Goal: Transaction & Acquisition: Obtain resource

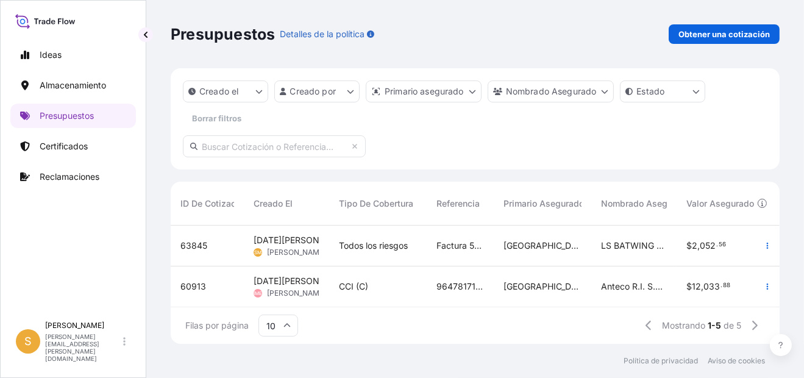
click at [193, 244] on span "63845" at bounding box center [193, 246] width 27 height 12
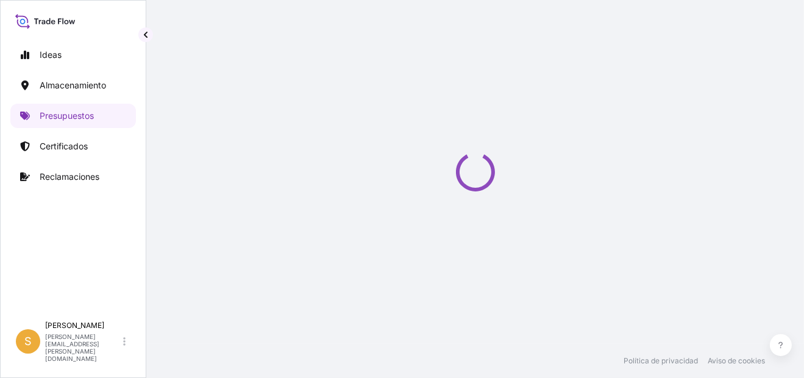
select select "Water"
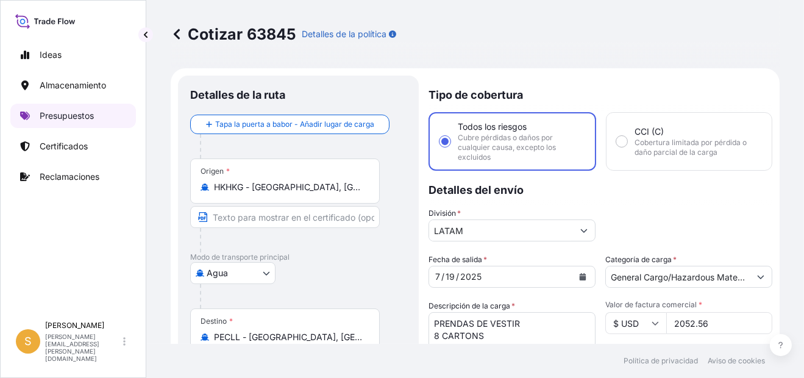
click at [86, 119] on p "Presupuestos" at bounding box center [67, 116] width 54 height 12
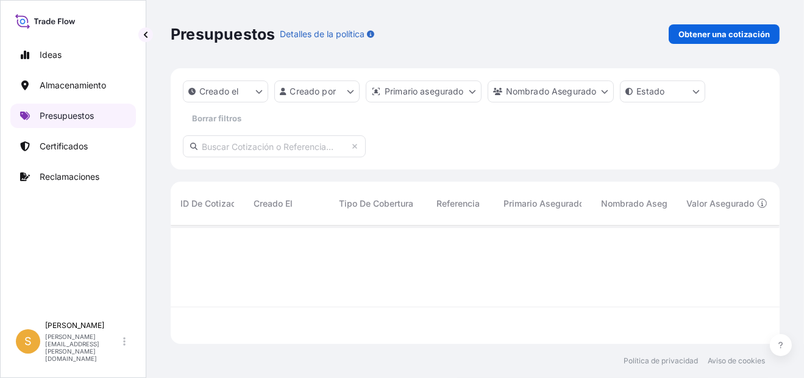
scroll to position [115, 599]
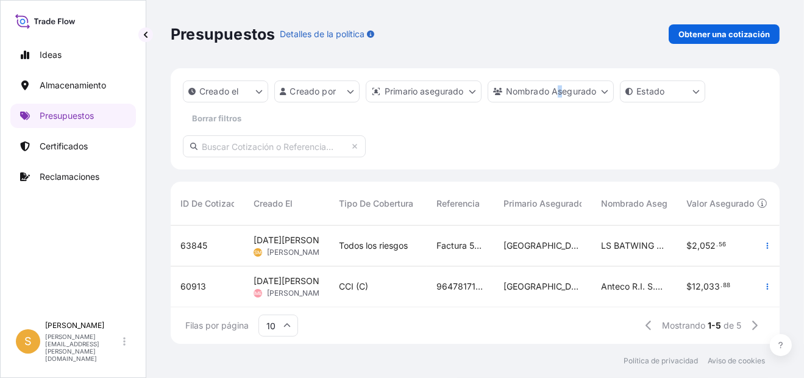
drag, startPoint x: 200, startPoint y: 246, endPoint x: 561, endPoint y: 138, distance: 376.9
click at [561, 138] on div "Creado el Creado por Primario asegurado Nombrado Asegurado Estado Borrar filtros" at bounding box center [475, 118] width 609 height 101
click at [764, 246] on icon "button" at bounding box center [767, 245] width 7 height 7
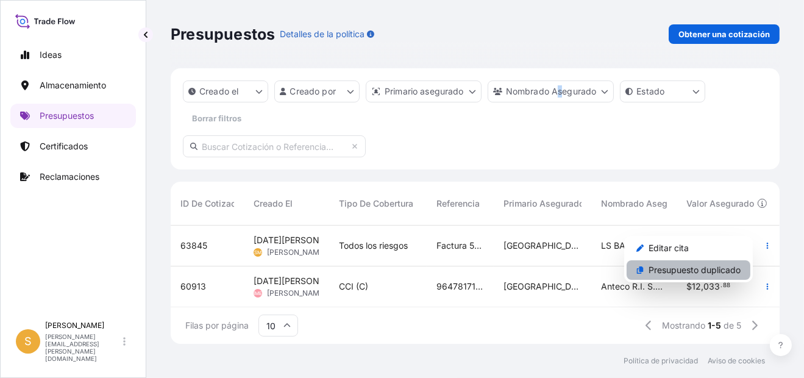
click at [702, 271] on p "Presupuesto duplicado" at bounding box center [695, 270] width 92 height 12
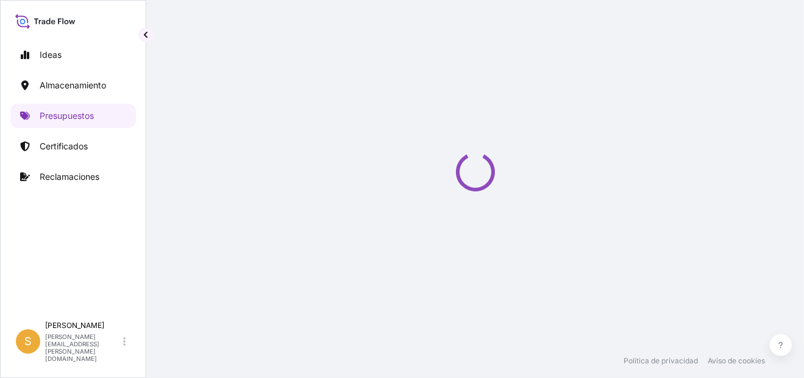
select select "Water"
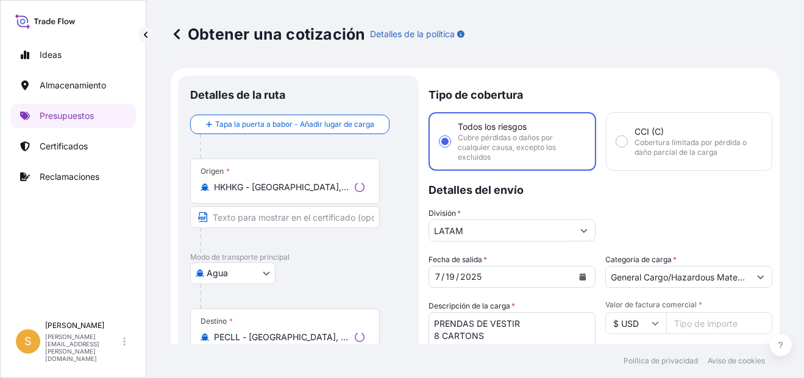
scroll to position [19, 0]
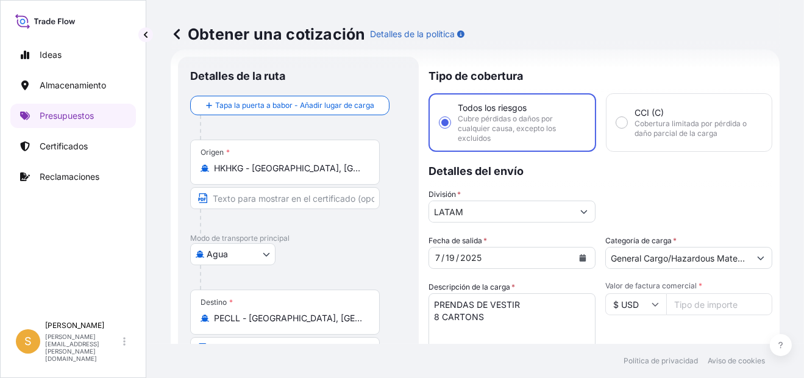
click at [309, 169] on input "HKHKG - [GEOGRAPHIC_DATA], [GEOGRAPHIC_DATA]" at bounding box center [289, 168] width 151 height 12
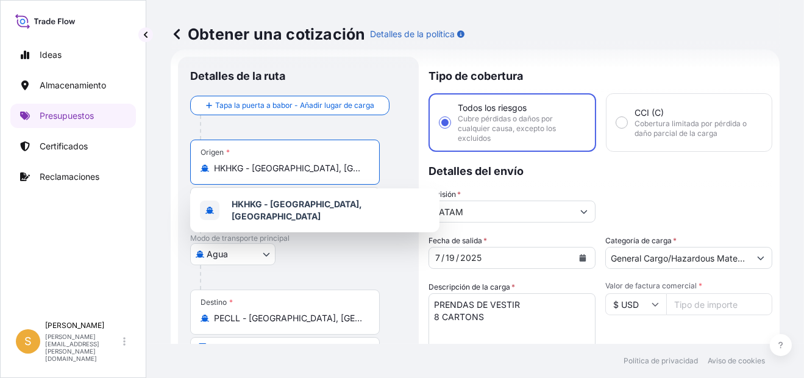
drag, startPoint x: 353, startPoint y: 169, endPoint x: 182, endPoint y: 175, distance: 170.8
click at [182, 175] on div "Detalles de la ruta Tapa la puerta a babor - Añadir lugar de carga Place of loa…" at bounding box center [298, 342] width 241 height 571
paste input "O [PERSON_NAME]"
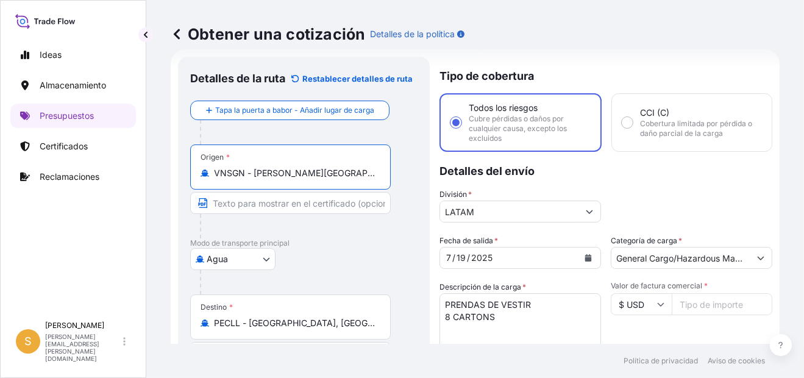
type input "VNSGN - [PERSON_NAME][GEOGRAPHIC_DATA], [GEOGRAPHIC_DATA]"
click at [585, 259] on icon "Calendario" at bounding box center [588, 257] width 7 height 7
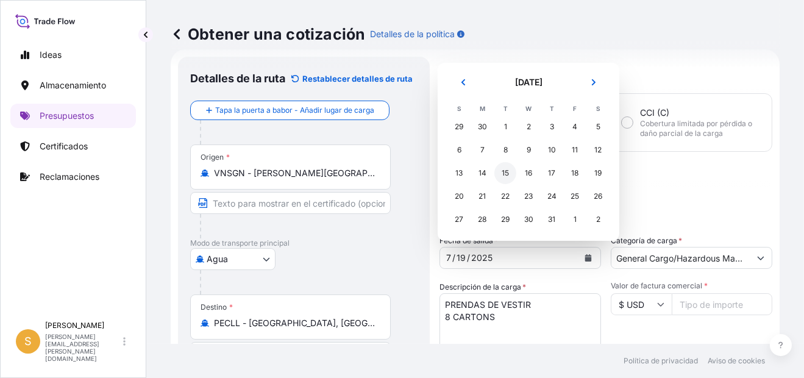
click at [505, 174] on div "15" at bounding box center [505, 173] width 22 height 22
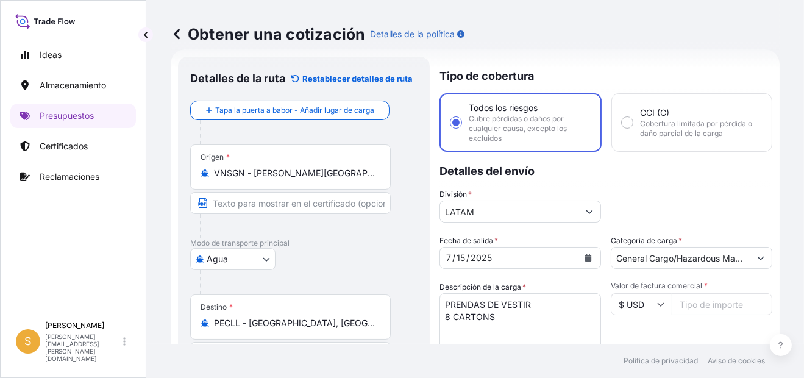
scroll to position [80, 0]
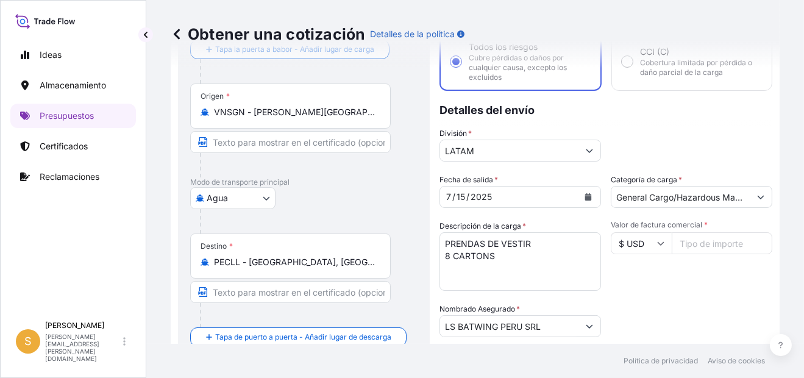
click at [504, 253] on textarea "PRENDAS DE VESTIR 8 CARTONS" at bounding box center [521, 261] width 162 height 59
drag, startPoint x: 501, startPoint y: 257, endPoint x: 379, endPoint y: 259, distance: 121.9
click at [379, 259] on form "Detalles de la ruta Restablecer detalles [PERSON_NAME] Tapa la puerta a babor -…" at bounding box center [475, 281] width 609 height 586
paste textarea "2 PALLETS - 31 CARTONS"
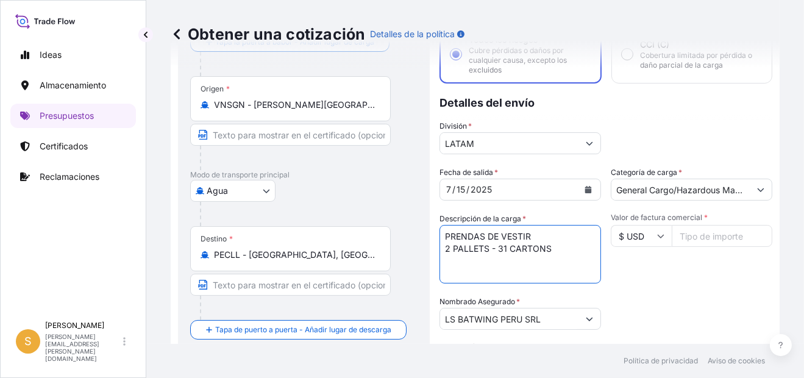
scroll to position [122, 0]
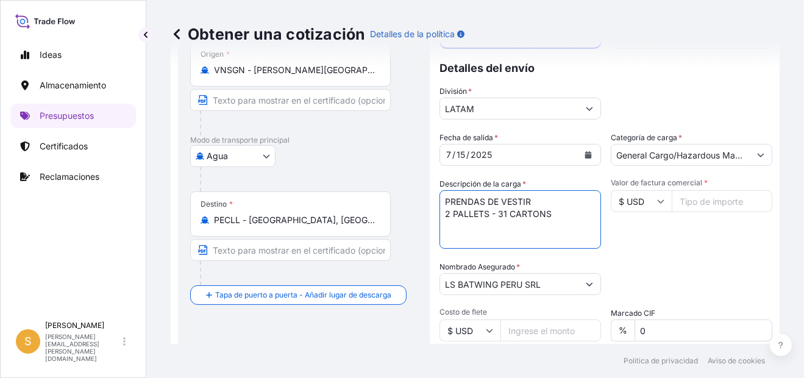
type textarea "PRENDAS DE VESTIR 2 PALLETS - 31 CARTONS"
click at [691, 201] on input "Valor de factura comercial *" at bounding box center [722, 201] width 101 height 22
paste input "6655.66"
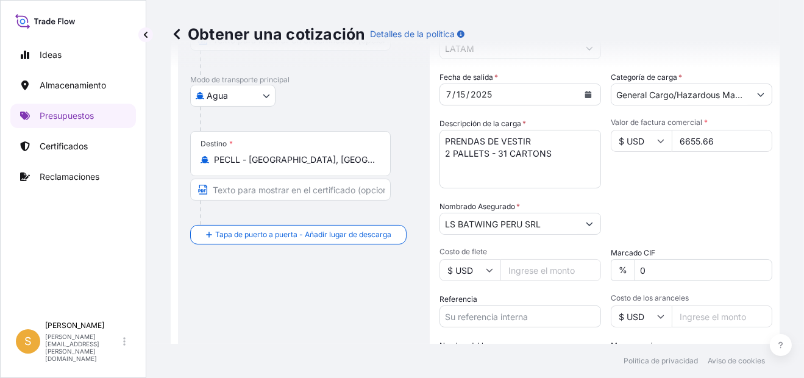
scroll to position [243, 0]
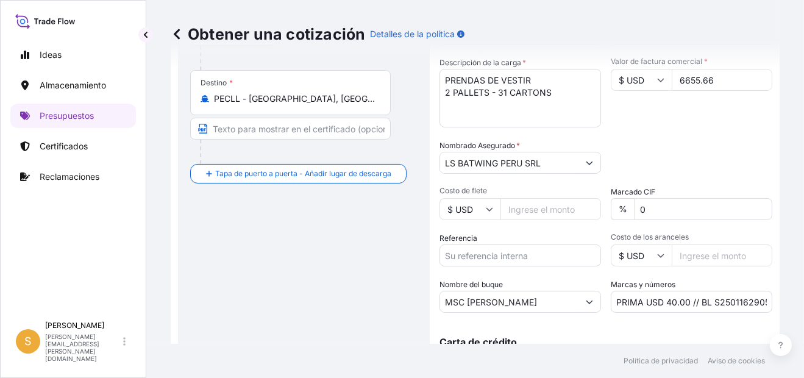
type input "6655.66"
click at [487, 249] on input "Referencia" at bounding box center [521, 255] width 162 height 22
drag, startPoint x: 488, startPoint y: 263, endPoint x: 497, endPoint y: 253, distance: 13.4
click at [488, 263] on input "Referencia" at bounding box center [521, 255] width 162 height 22
paste input "Facturas 5078653544, 5078653545, 5078667192 y demás"
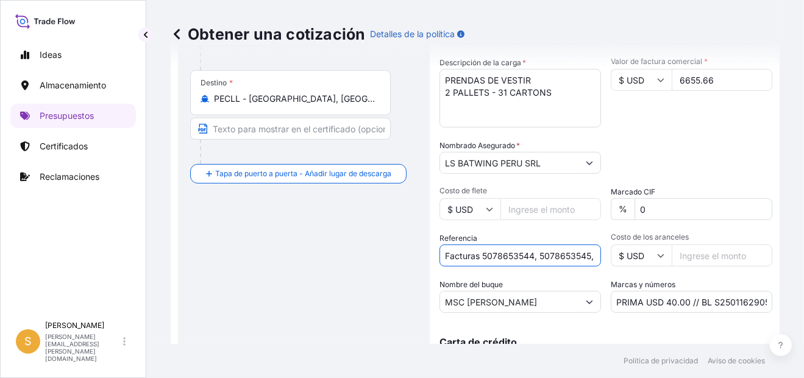
scroll to position [0, 88]
type input "Facturas 5078653544, 5078653545, 5078667192 y demás"
click at [526, 293] on input "MSC [PERSON_NAME]" at bounding box center [509, 302] width 138 height 22
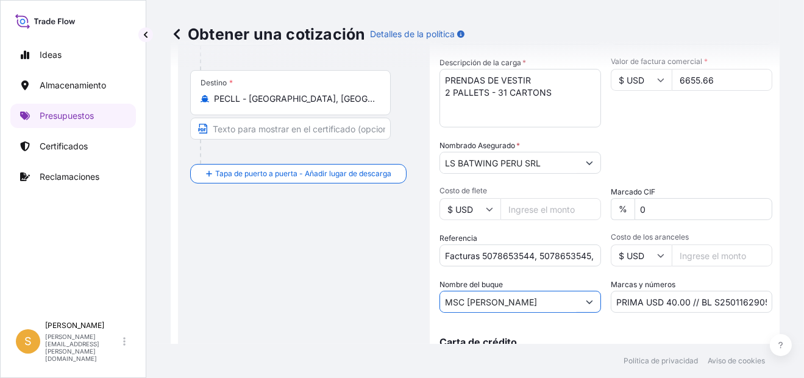
drag, startPoint x: 538, startPoint y: 298, endPoint x: 397, endPoint y: 299, distance: 140.8
click at [397, 299] on form "Detalles de la ruta Restablecer detalles [PERSON_NAME] Tapa la puerta a babor -…" at bounding box center [475, 118] width 609 height 586
paste input "[PERSON_NAME] EXPRESS"
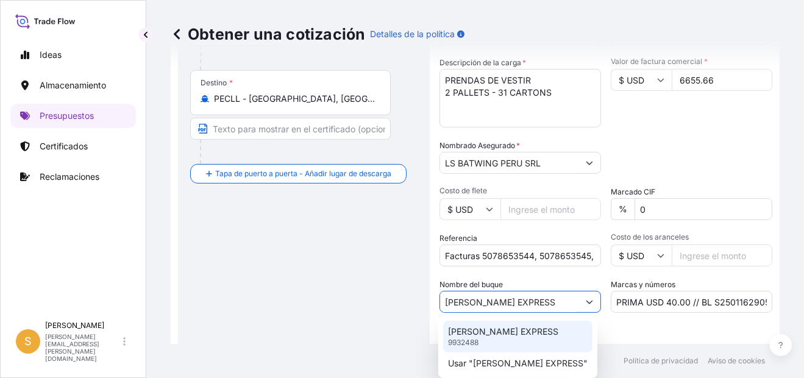
click at [522, 332] on p "[PERSON_NAME] EXPRESS" at bounding box center [503, 332] width 110 height 12
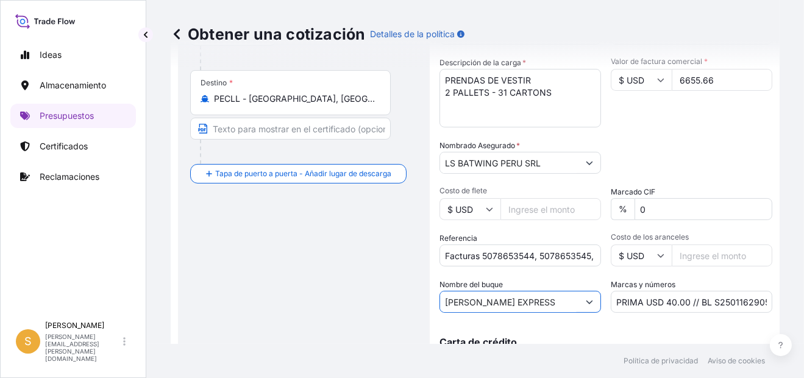
type input "[PERSON_NAME] EXPRESS"
click at [719, 304] on input "PRIMA USD 40.00 // BL S2501162905" at bounding box center [692, 302] width 162 height 22
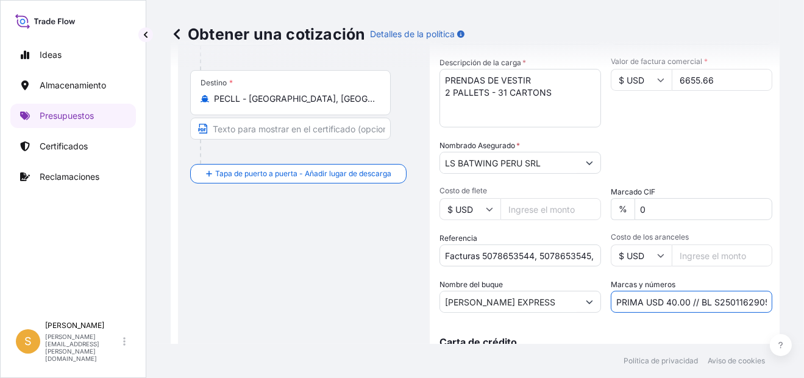
click at [719, 304] on input "PRIMA USD 40.00 // BL S2501162905" at bounding box center [692, 302] width 162 height 22
paste input "90019"
type input "PRIMA USD 40.00 // BL S2501190019"
click at [668, 128] on div "Fecha de salida * [DATE] Categoría de carga * General Cargo/Hazardous Material …" at bounding box center [606, 161] width 333 height 302
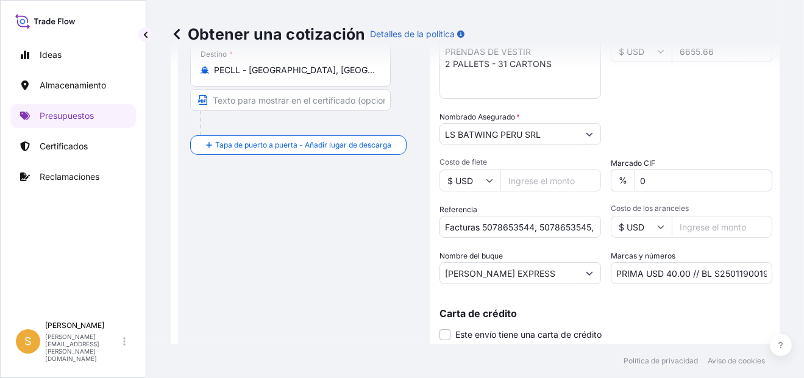
scroll to position [308, 0]
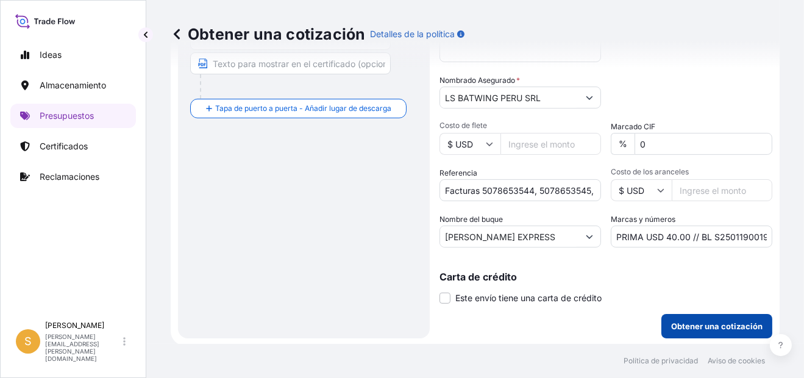
click at [704, 332] on button "Obtener una cotización" at bounding box center [717, 326] width 111 height 24
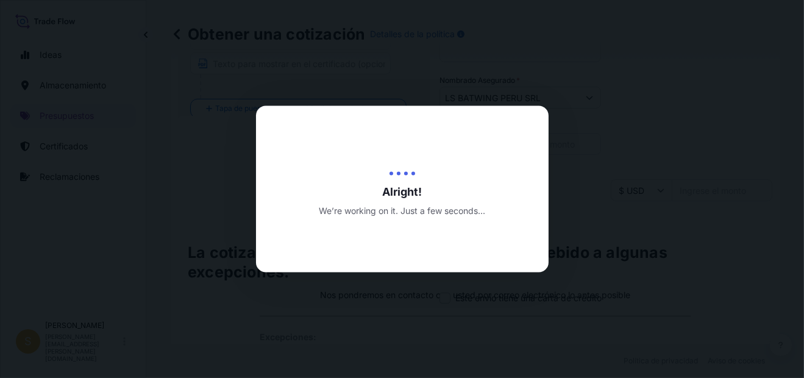
select select "Water"
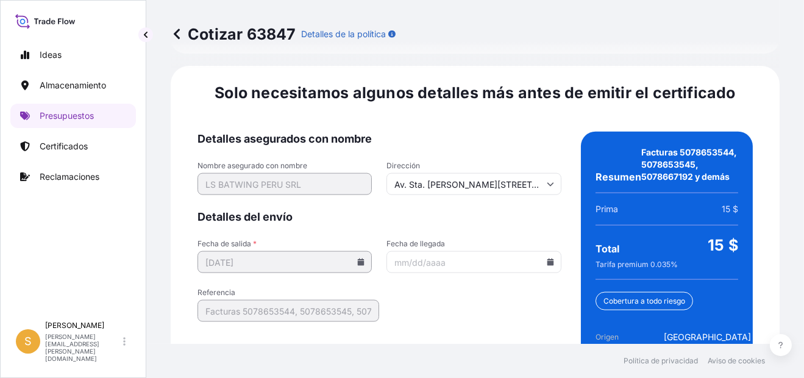
scroll to position [1971, 0]
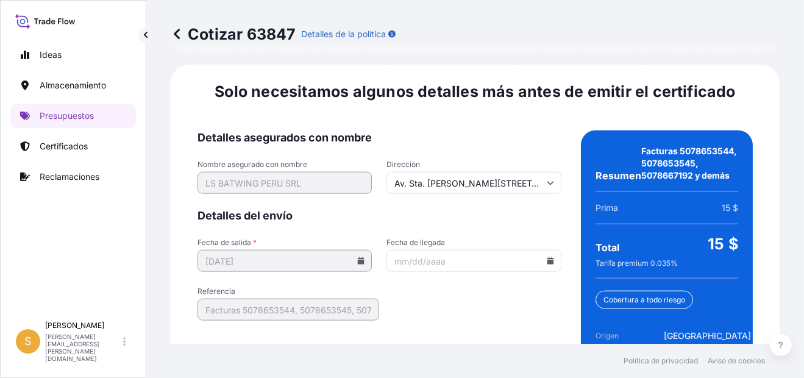
click at [547, 257] on icon at bounding box center [550, 260] width 7 height 7
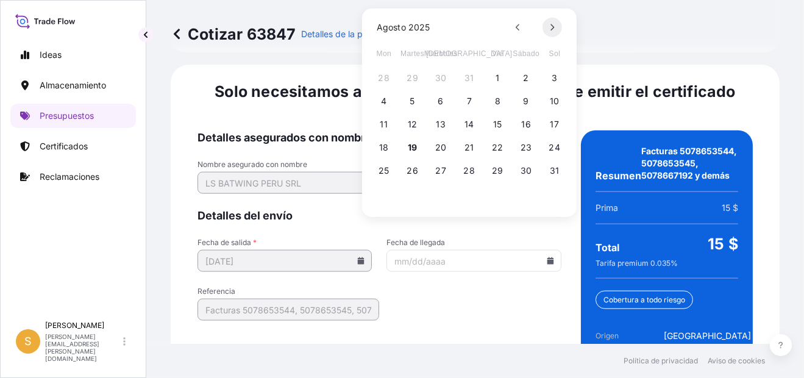
click at [554, 21] on button at bounding box center [553, 28] width 20 height 20
click at [442, 77] on button "3" at bounding box center [441, 78] width 20 height 20
type input "[DATE]"
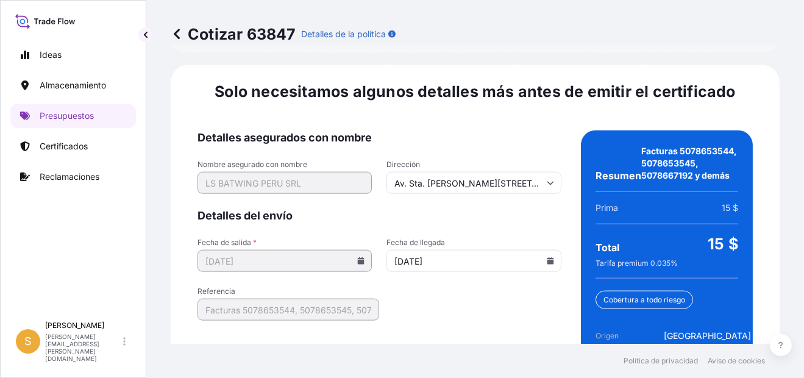
click at [490, 295] on form "Detalles asegurados con nombre Nombre asegurado con nombre LS BATWING PERU SRL …" at bounding box center [380, 292] width 364 height 324
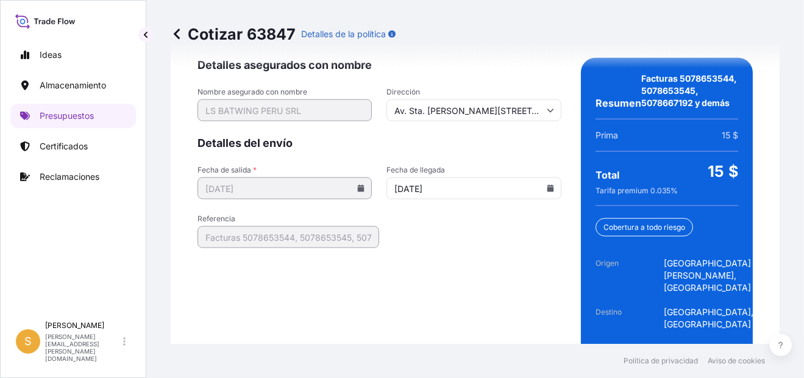
scroll to position [2045, 0]
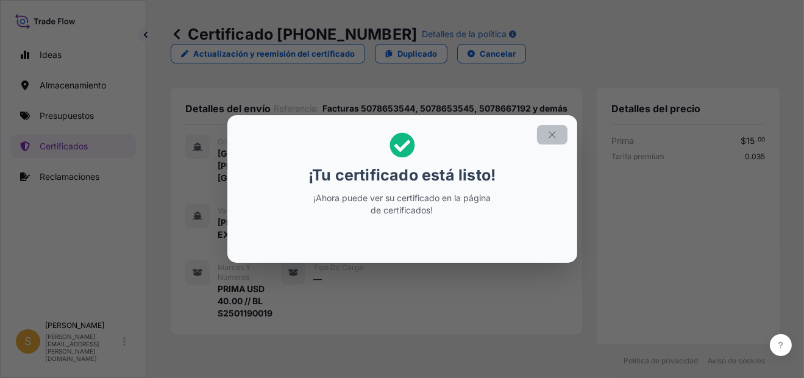
click at [550, 133] on icon "button" at bounding box center [552, 134] width 11 height 11
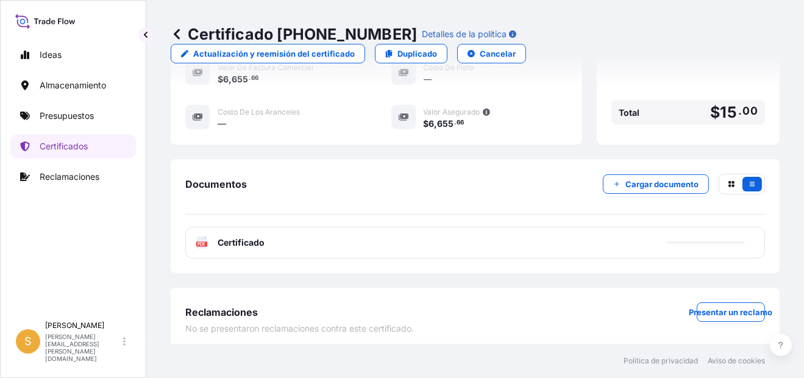
scroll to position [438, 0]
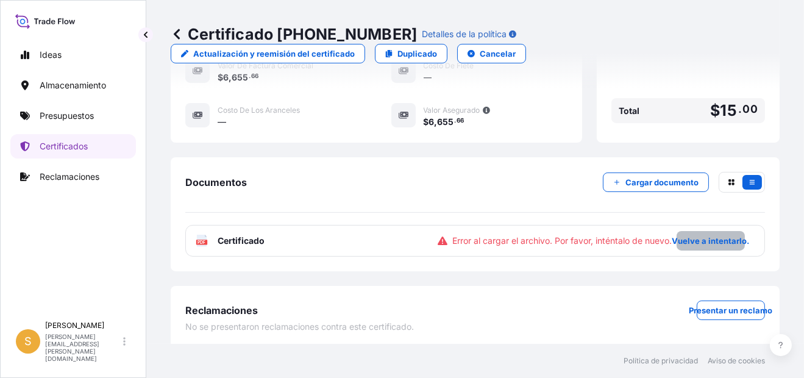
click at [680, 236] on p "Vuelve a intentarlo." at bounding box center [710, 241] width 77 height 12
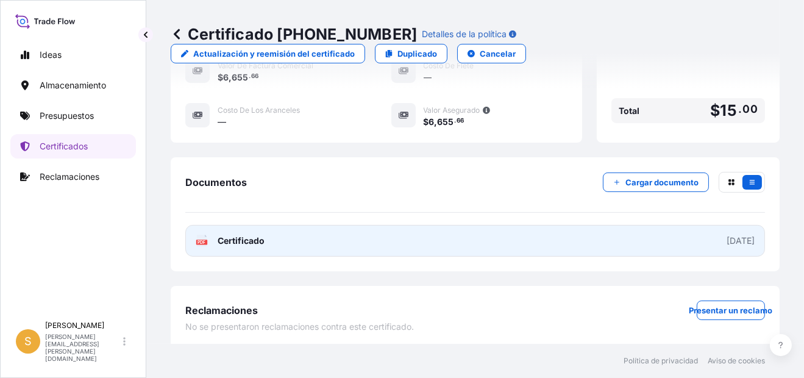
click at [254, 238] on span "Certificado" at bounding box center [241, 241] width 47 height 12
